Goal: Transaction & Acquisition: Obtain resource

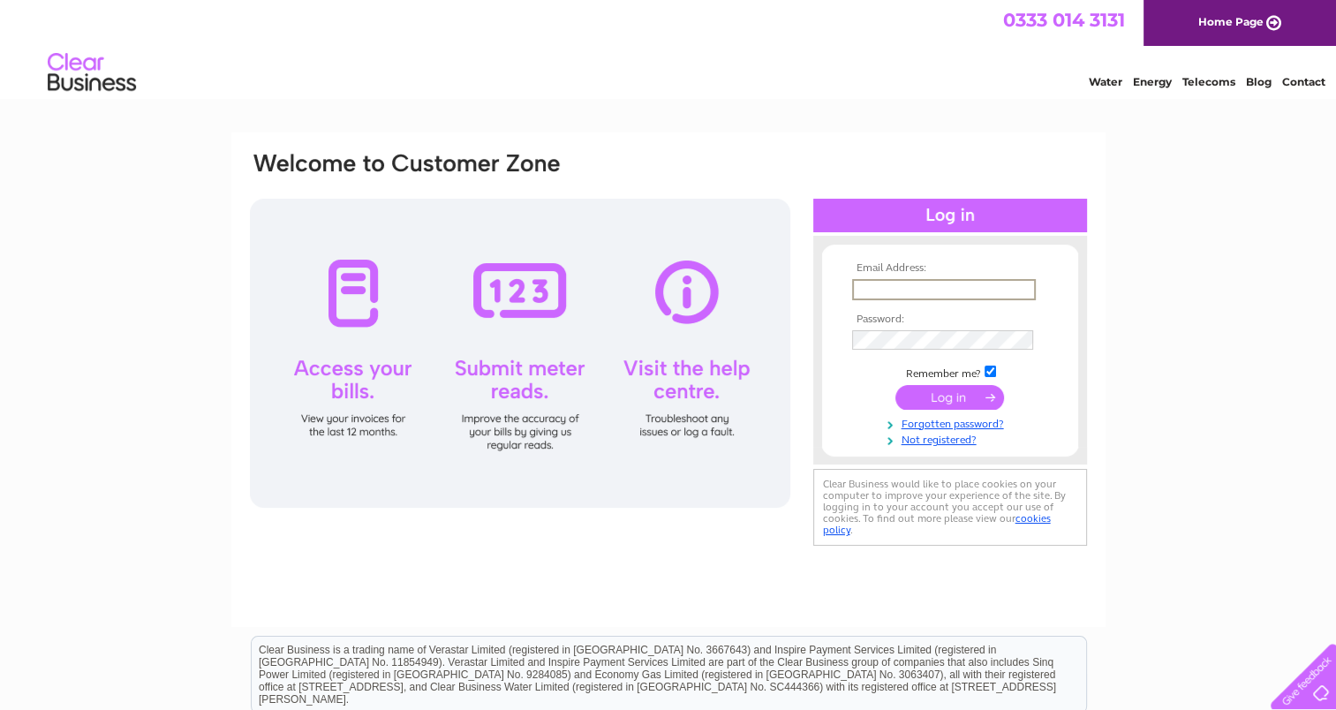
click at [897, 286] on input "text" at bounding box center [944, 289] width 184 height 21
type input "accounts@scarletandviolet.co.uk"
click at [895, 384] on input "submit" at bounding box center [949, 396] width 109 height 25
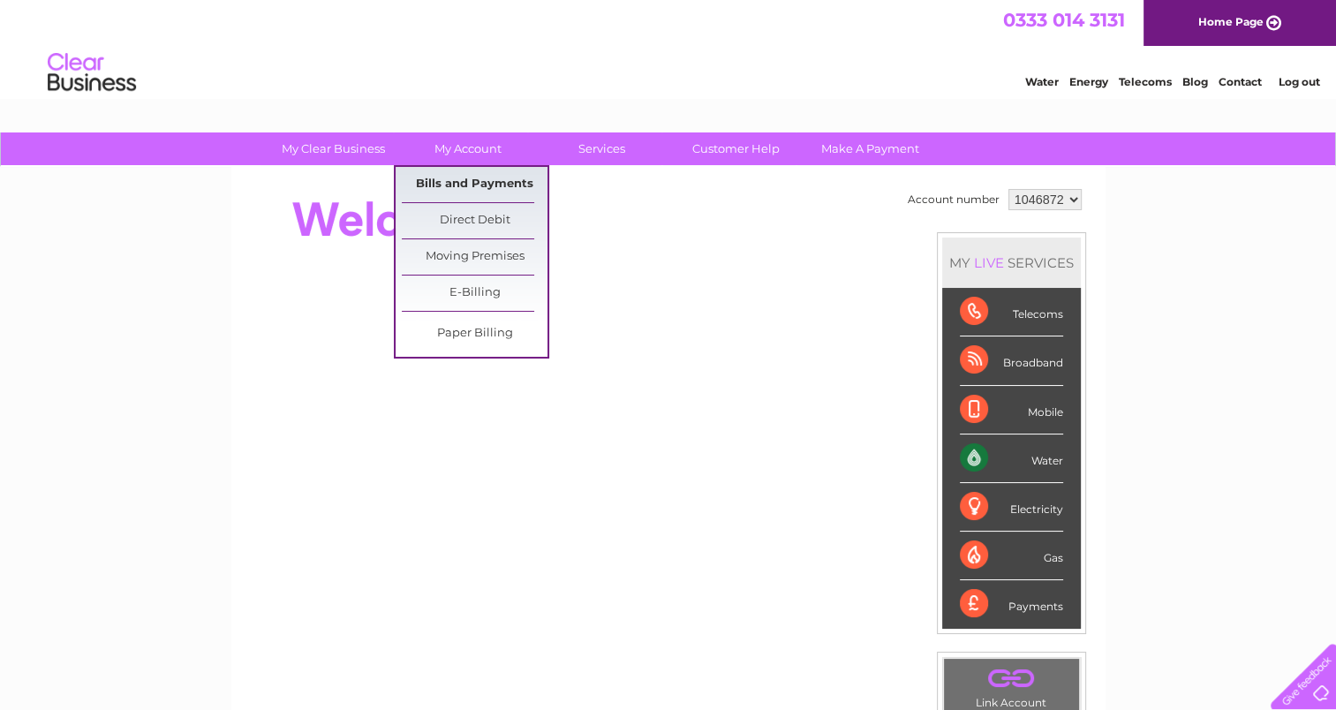
click at [466, 188] on link "Bills and Payments" at bounding box center [475, 184] width 146 height 35
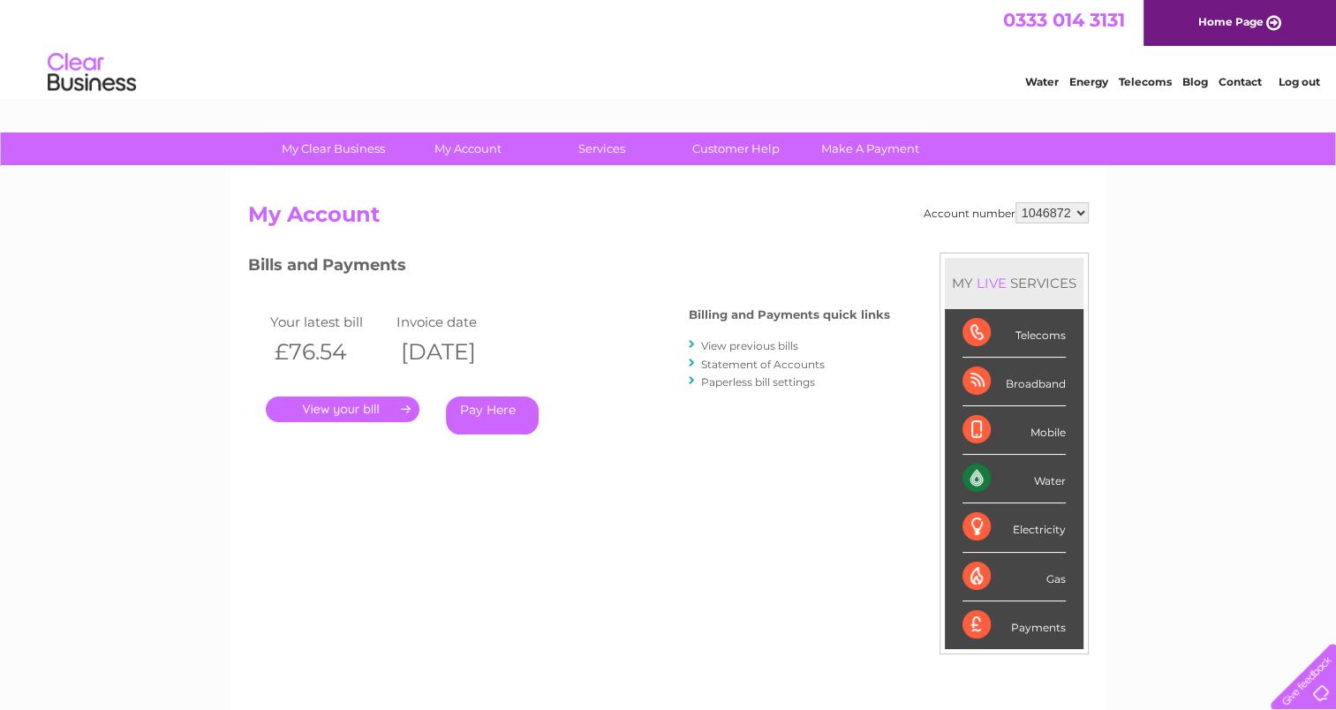
click at [470, 184] on div "Account number 1046872 My Account MY LIVE SERVICES Telecoms Broadband Mobile Wa…" at bounding box center [668, 459] width 874 height 584
click at [368, 404] on link "." at bounding box center [343, 409] width 154 height 26
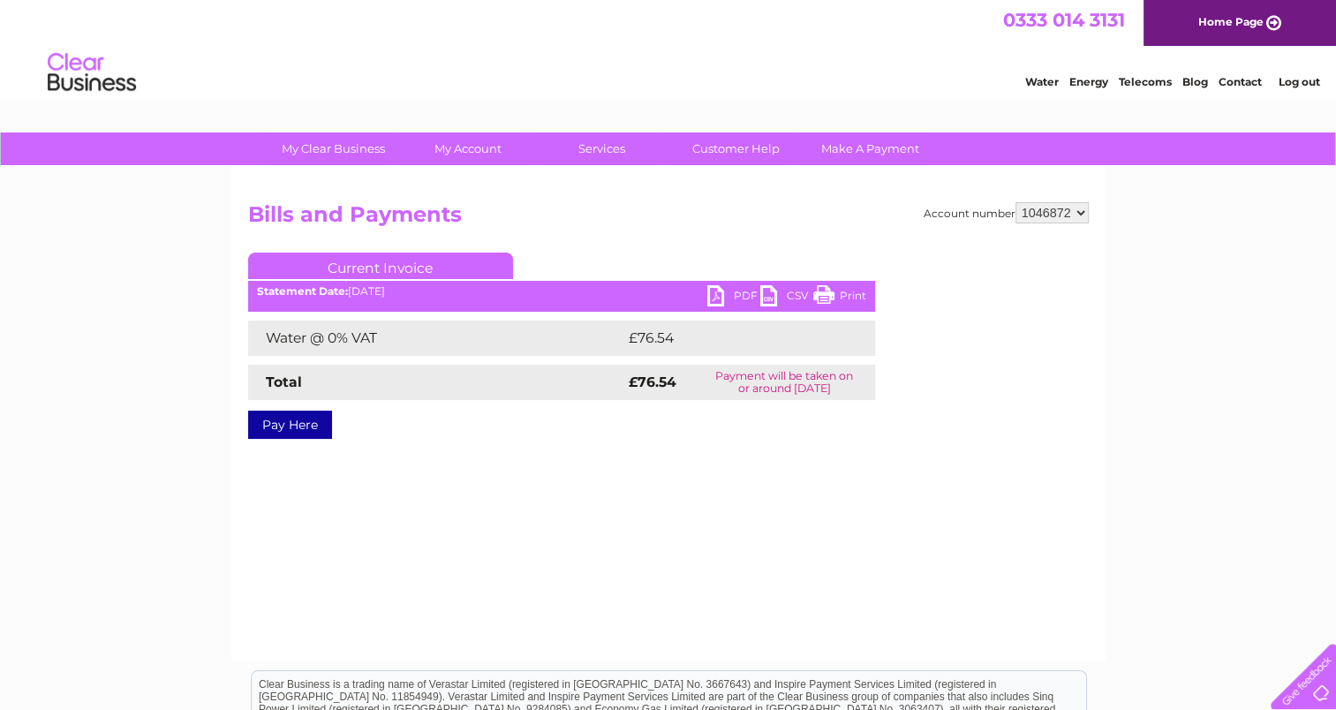
click at [717, 297] on link "PDF" at bounding box center [733, 298] width 53 height 26
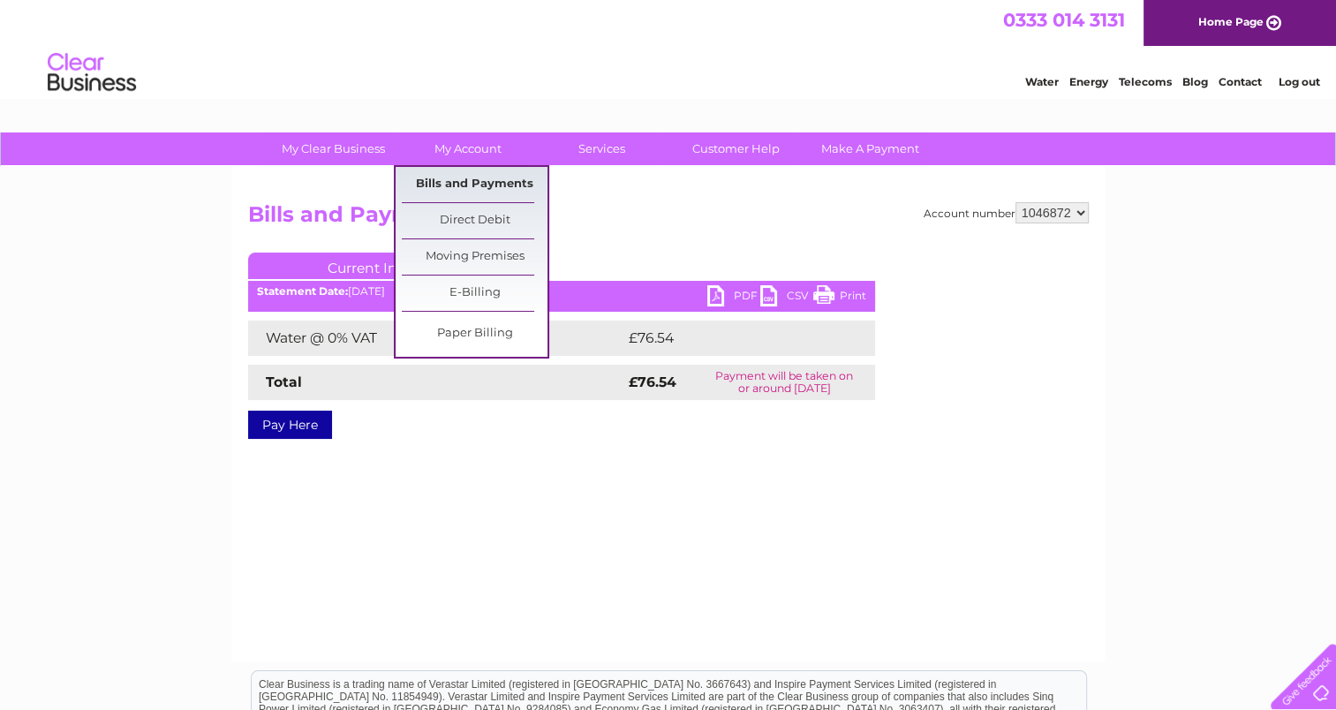
click at [463, 186] on link "Bills and Payments" at bounding box center [475, 184] width 146 height 35
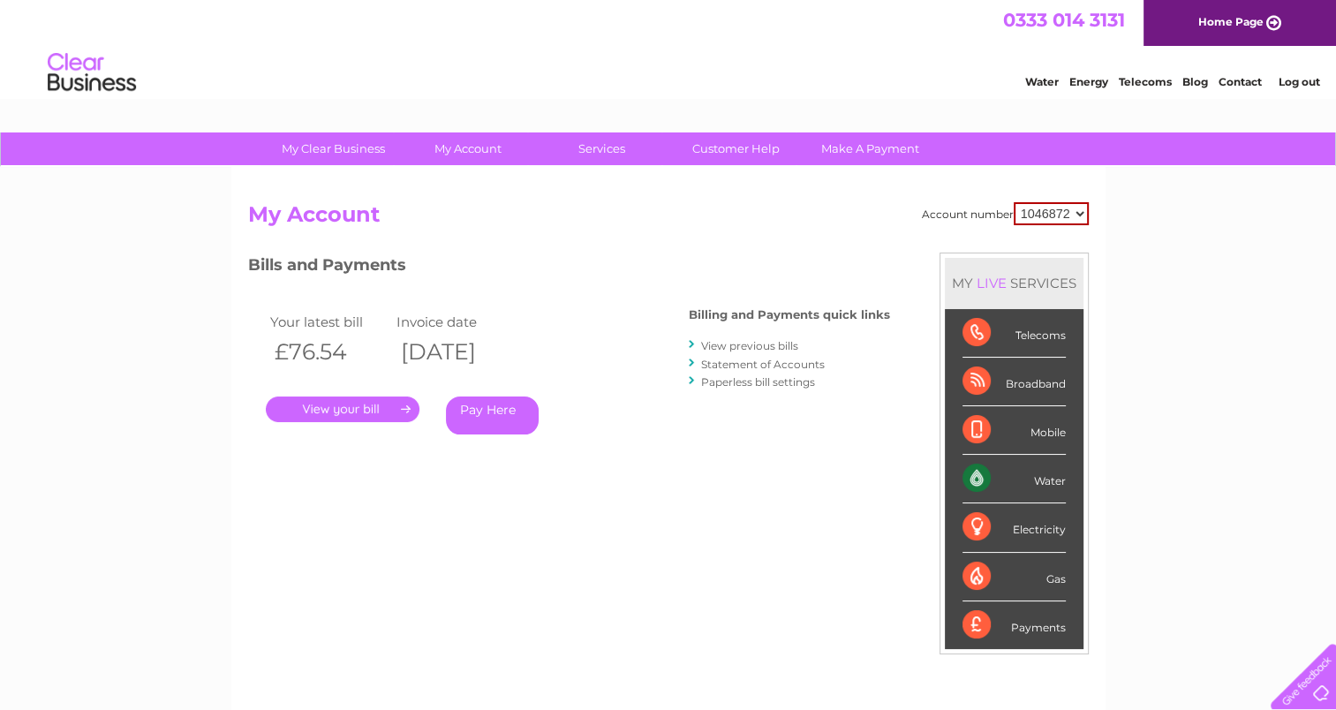
click at [725, 343] on link "View previous bills" at bounding box center [749, 345] width 97 height 13
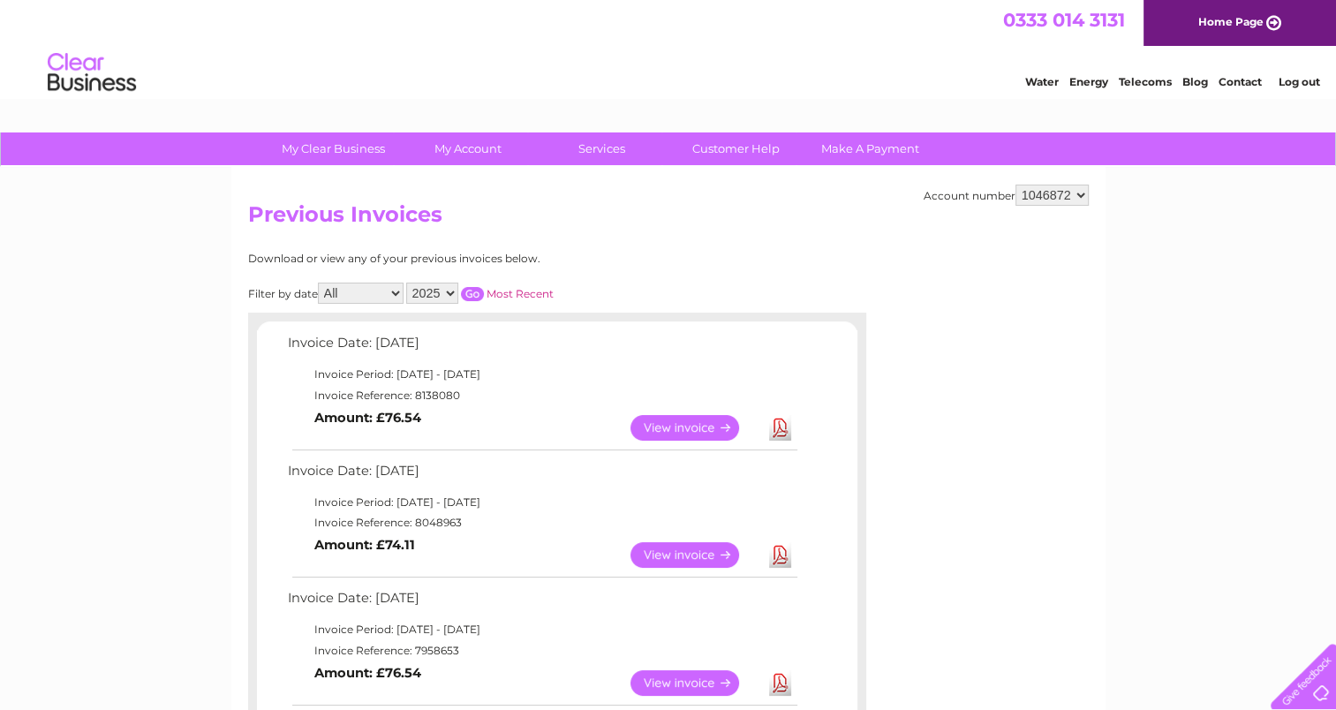
click at [703, 553] on link "View" at bounding box center [695, 555] width 130 height 26
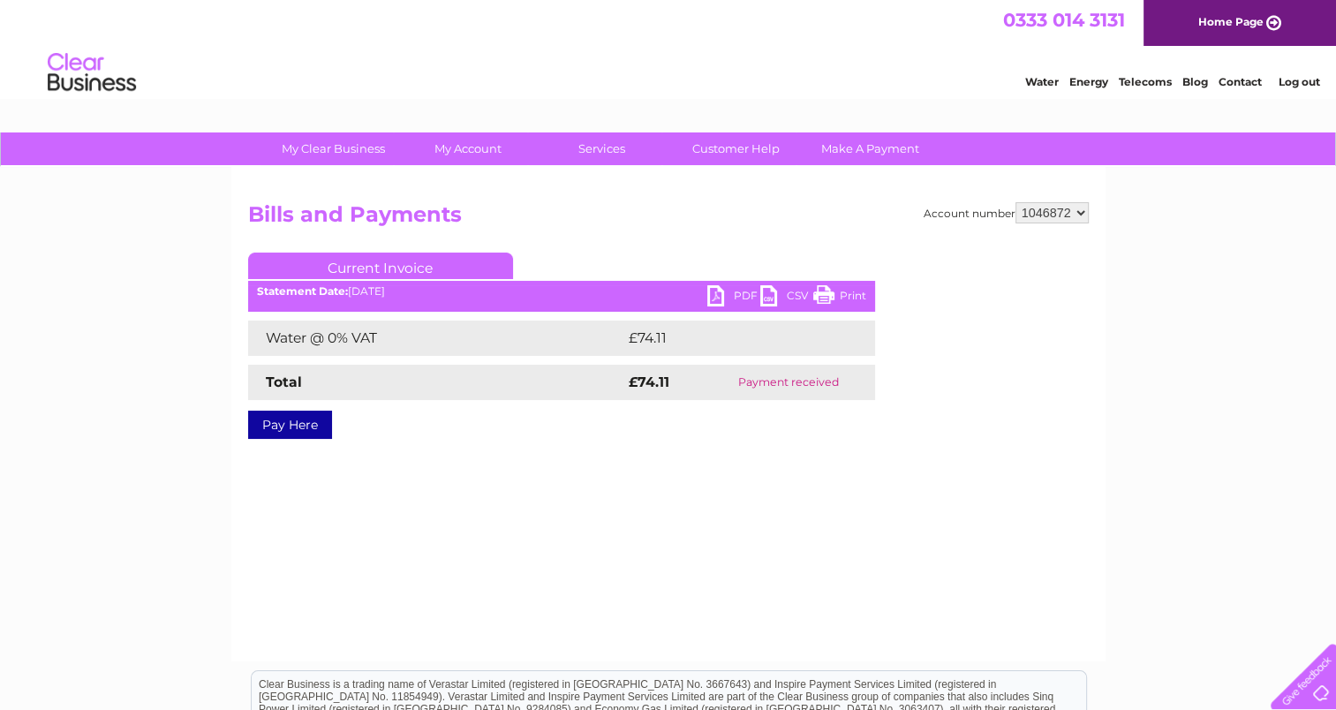
click at [713, 294] on link "PDF" at bounding box center [733, 298] width 53 height 26
click at [1299, 85] on link "Log out" at bounding box center [1298, 81] width 41 height 13
